Goal: Book appointment/travel/reservation

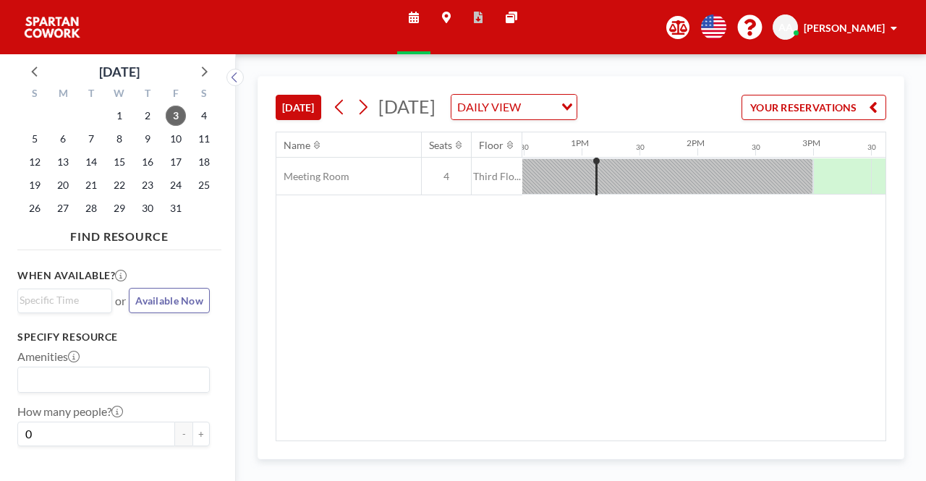
scroll to position [0, 1446]
click at [89, 138] on span "7" at bounding box center [91, 139] width 20 height 20
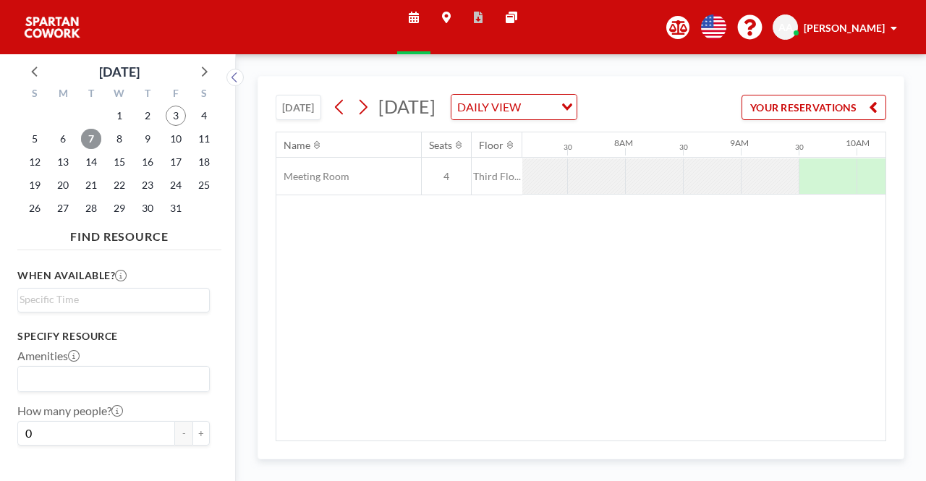
scroll to position [0, 868]
drag, startPoint x: 668, startPoint y: 176, endPoint x: 440, endPoint y: 176, distance: 228.5
click at [440, 176] on div "Meeting Room 4 Third Flo..." at bounding box center [919, 177] width 3023 height 38
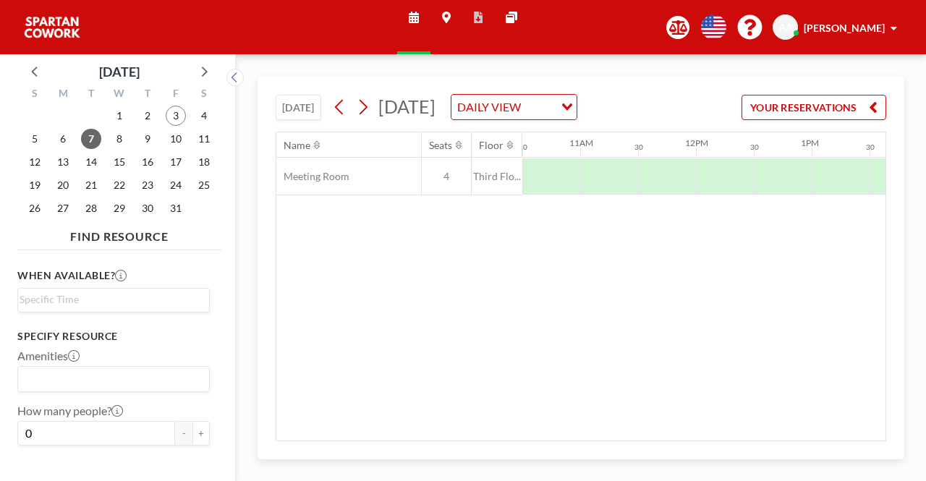
scroll to position [0, 1244]
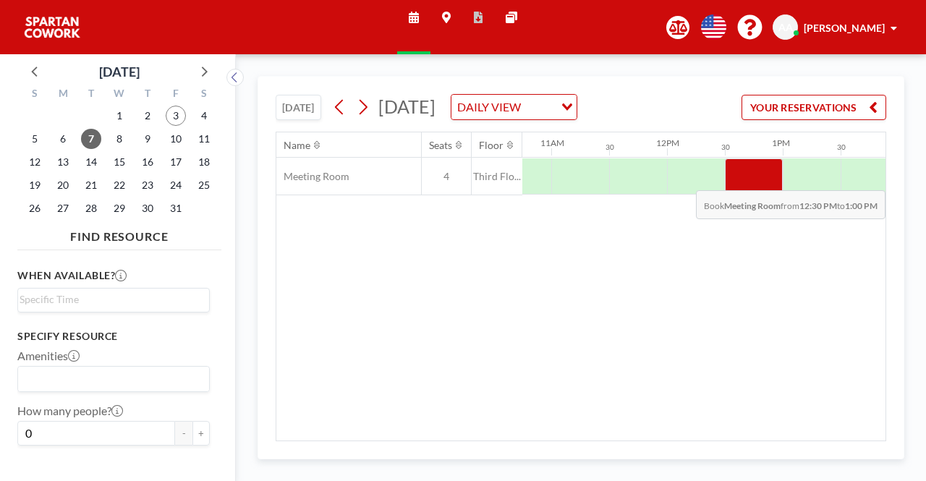
click at [746, 178] on div at bounding box center [754, 176] width 58 height 36
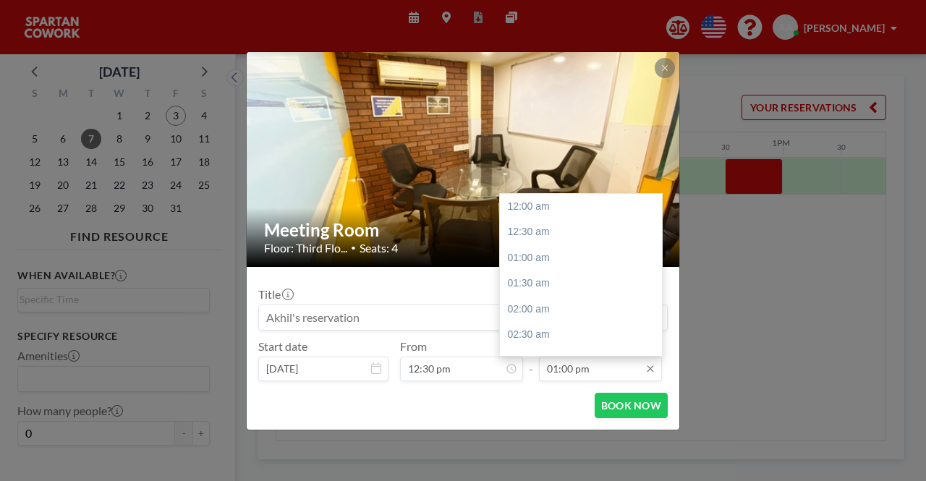
scroll to position [669, 0]
click at [551, 286] on div "02:30 pm" at bounding box center [584, 284] width 169 height 26
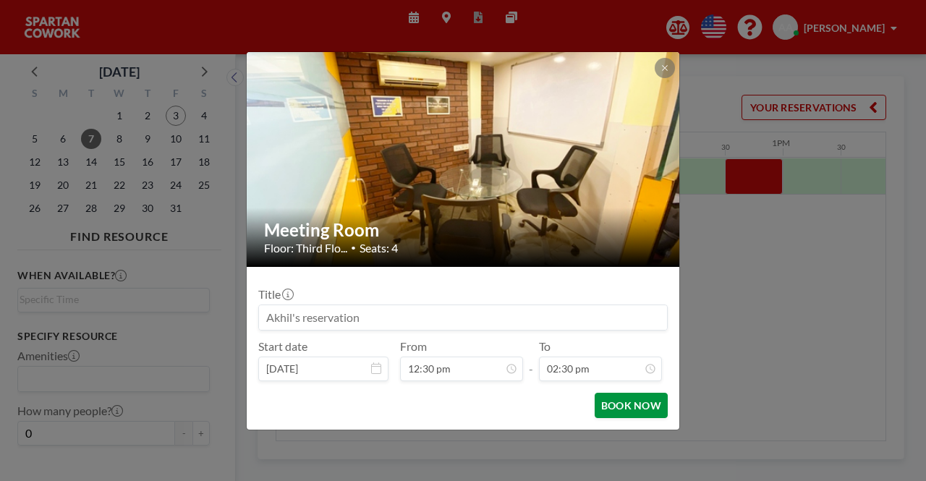
click at [618, 406] on button "BOOK NOW" at bounding box center [630, 405] width 73 height 25
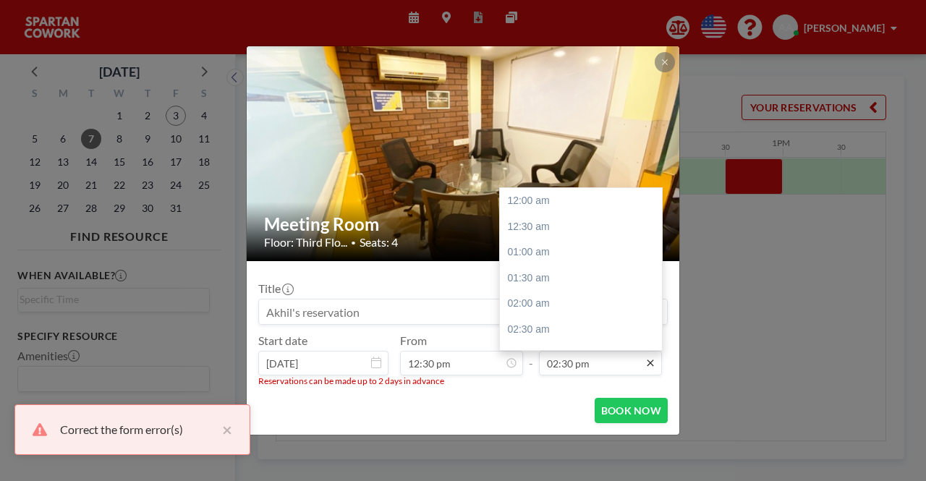
scroll to position [746, 0]
click at [652, 363] on icon at bounding box center [650, 363] width 12 height 12
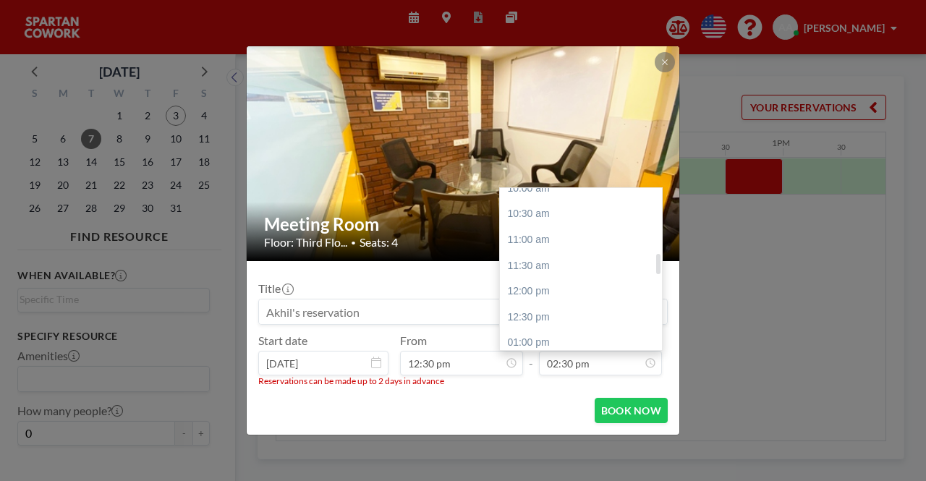
scroll to position [529, 0]
click at [520, 317] on div "12:30 pm" at bounding box center [584, 315] width 169 height 26
type input "12:30 pm"
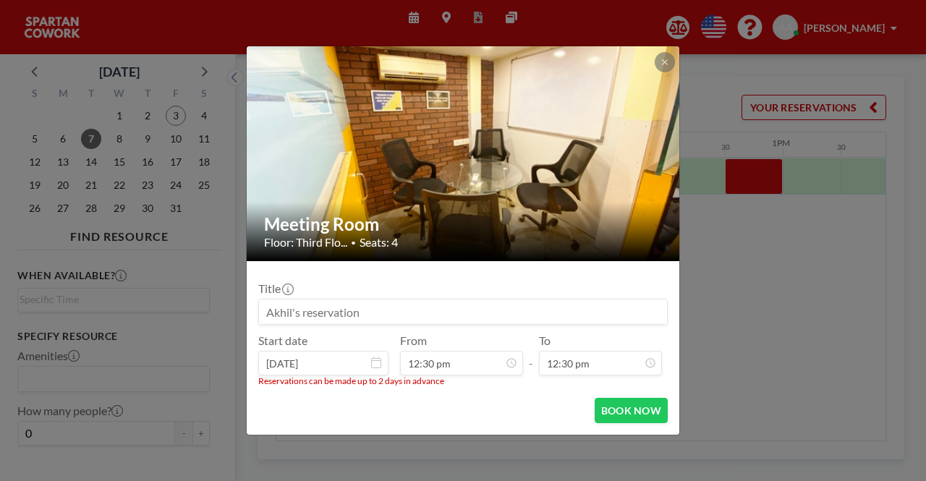
click at [922, 354] on div "Meeting Room Floor: Third Flo... • Seats: 4 Title Start date [DATE] From 12:30 …" at bounding box center [463, 240] width 926 height 481
